Goal: Book appointment/travel/reservation

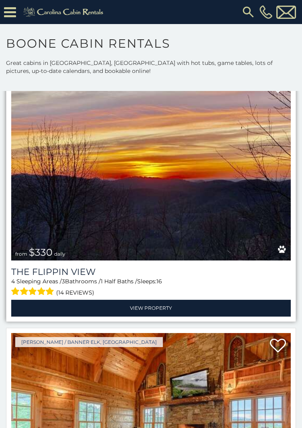
scroll to position [2954, 0]
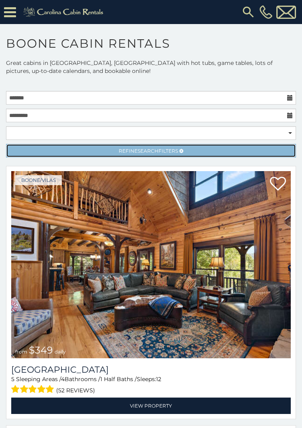
click at [181, 151] on icon at bounding box center [181, 151] width 4 height 5
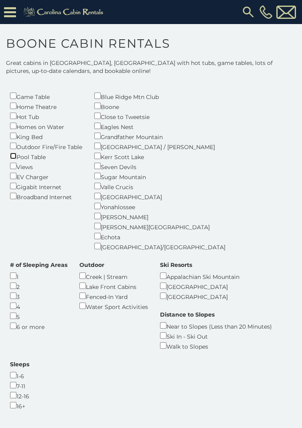
scroll to position [155, 0]
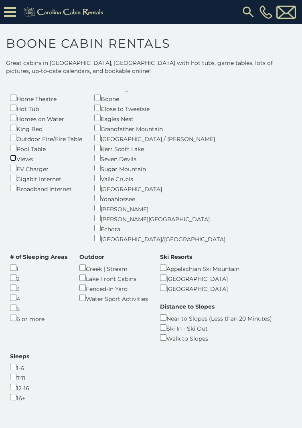
scroll to position [68, 0]
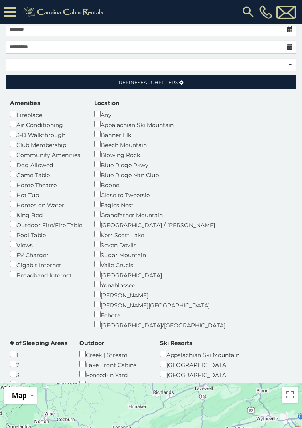
scroll to position [78, 0]
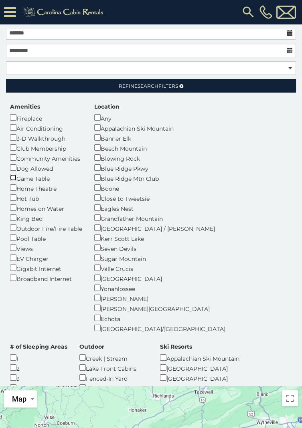
scroll to position [68, 0]
